Goal: Find specific page/section: Find specific page/section

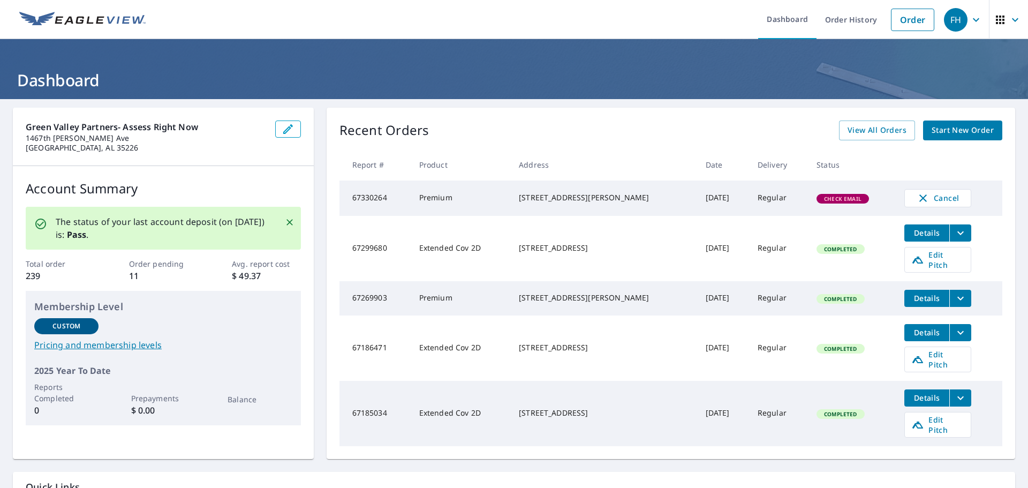
scroll to position [54, 0]
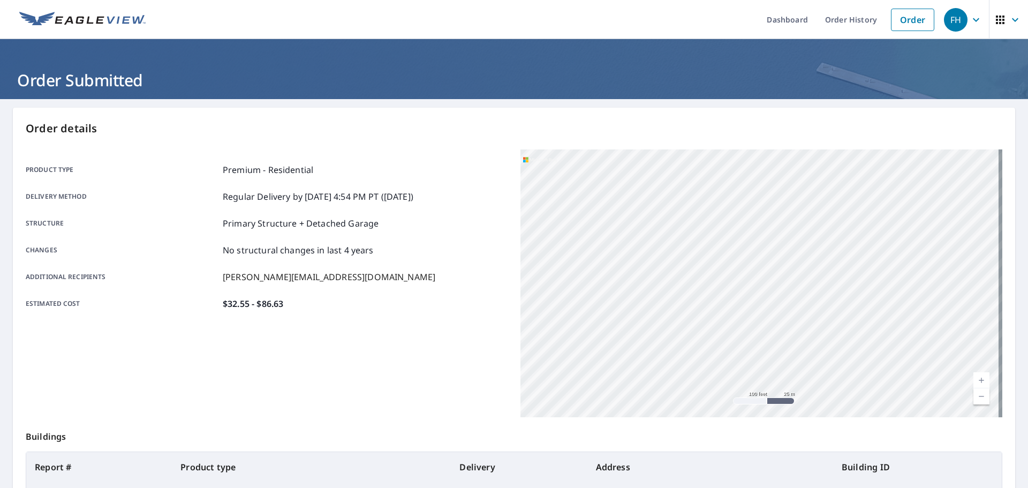
click at [1008, 17] on icon "button" at bounding box center [1014, 19] width 13 height 13
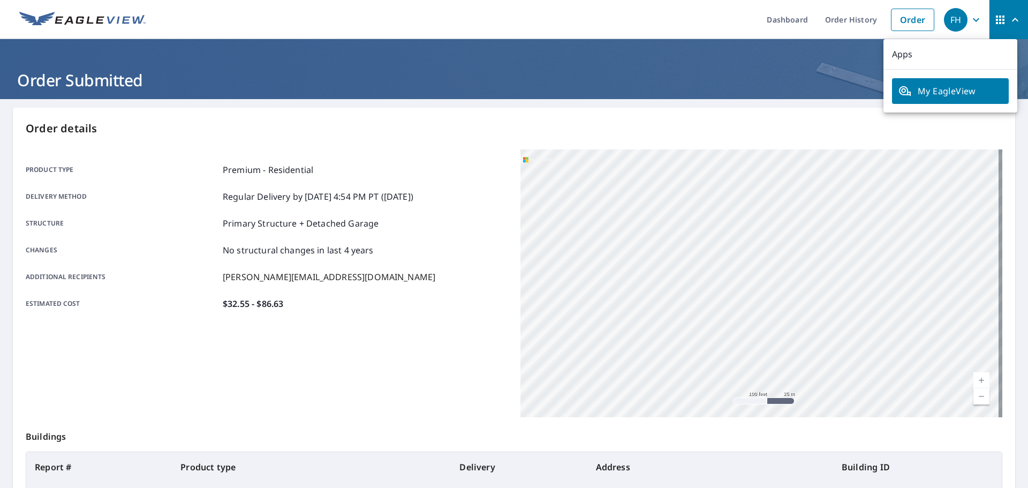
click at [964, 85] on span "My EagleView" at bounding box center [950, 91] width 104 height 13
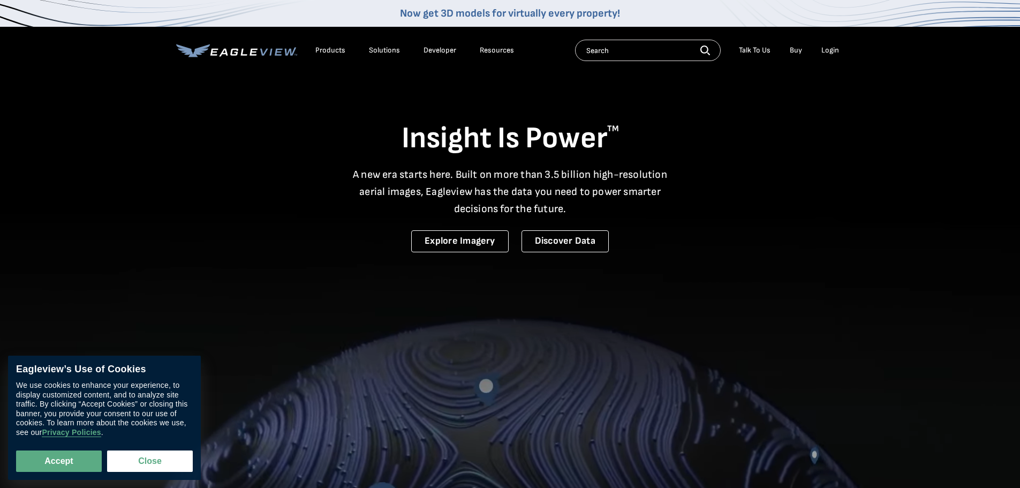
click at [835, 53] on div "Login" at bounding box center [830, 50] width 18 height 10
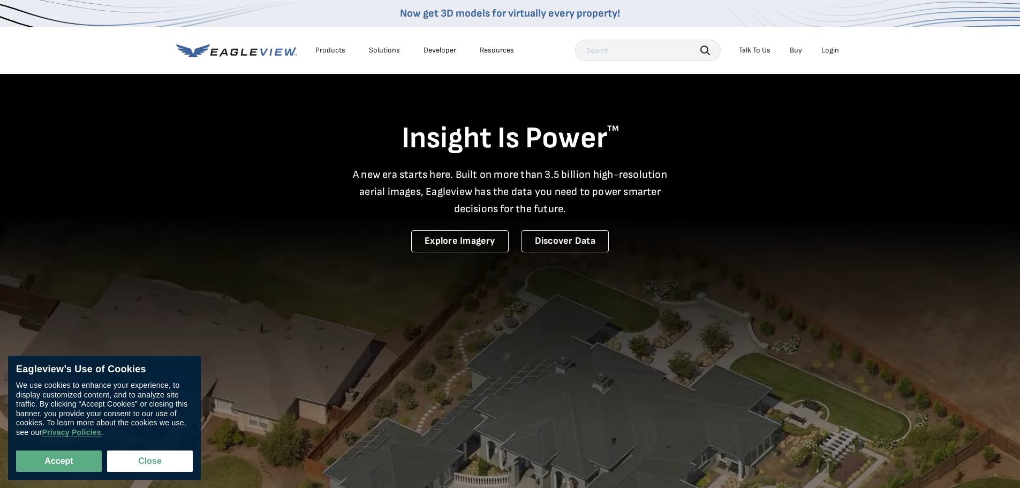
click at [834, 56] on li "Login" at bounding box center [830, 50] width 28 height 16
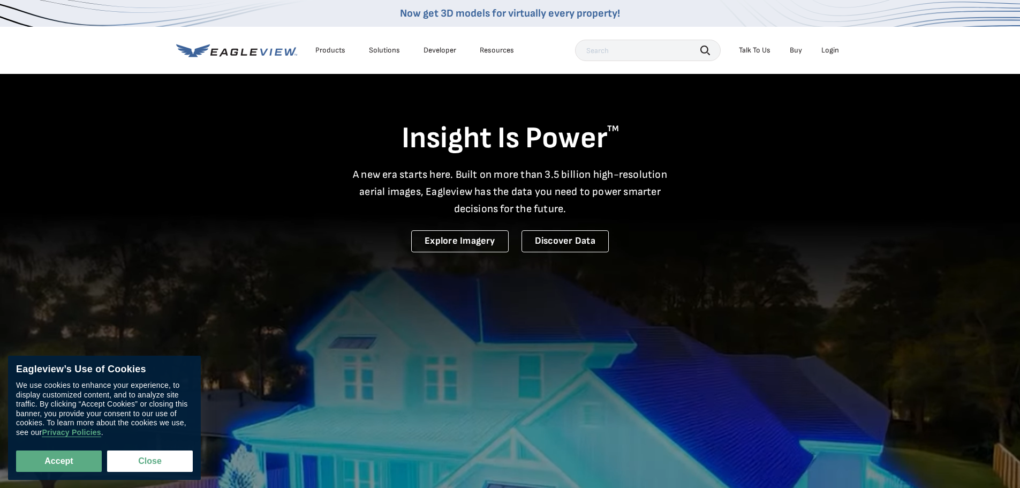
click at [834, 52] on div "Login" at bounding box center [830, 50] width 18 height 10
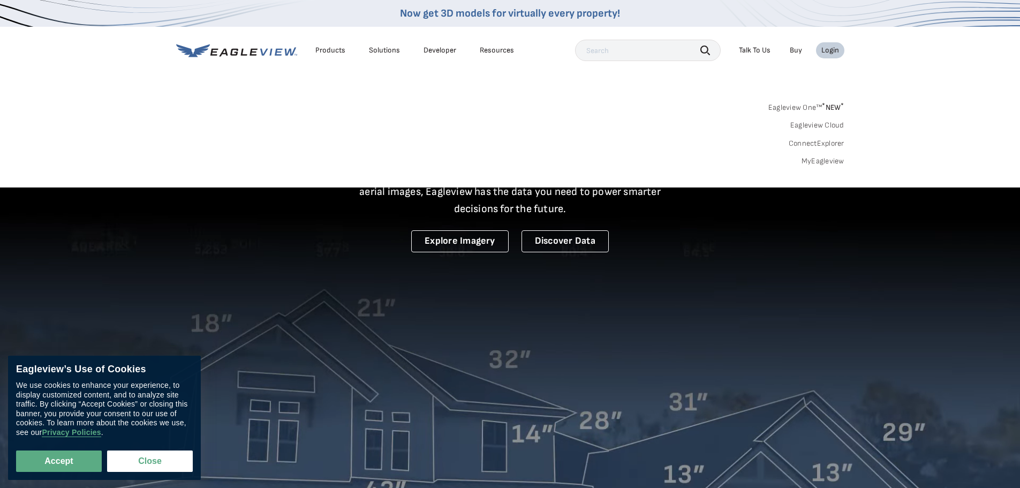
click at [828, 163] on link "MyEagleview" at bounding box center [822, 161] width 43 height 10
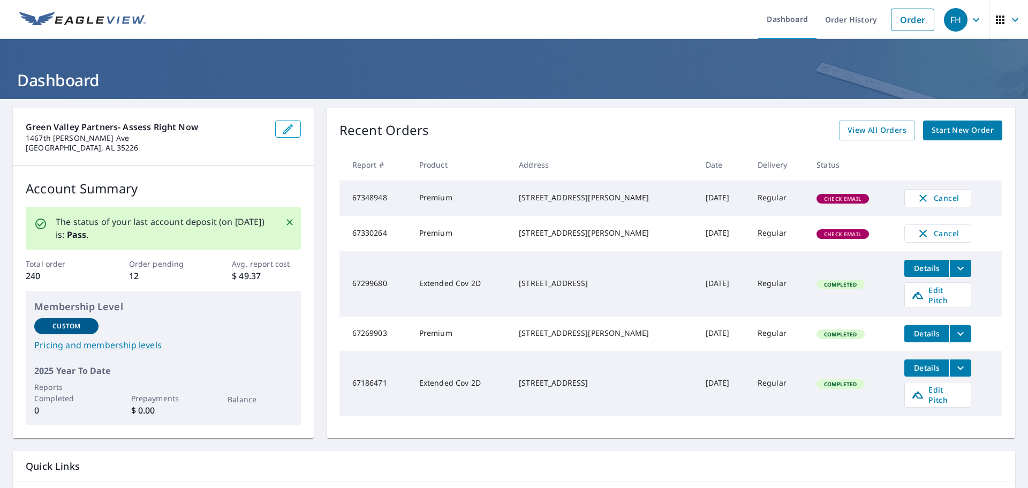
click at [863, 202] on span "Check Email" at bounding box center [842, 198] width 50 height 7
click at [860, 202] on span "Check Email" at bounding box center [842, 198] width 50 height 7
